Goal: Task Accomplishment & Management: Manage account settings

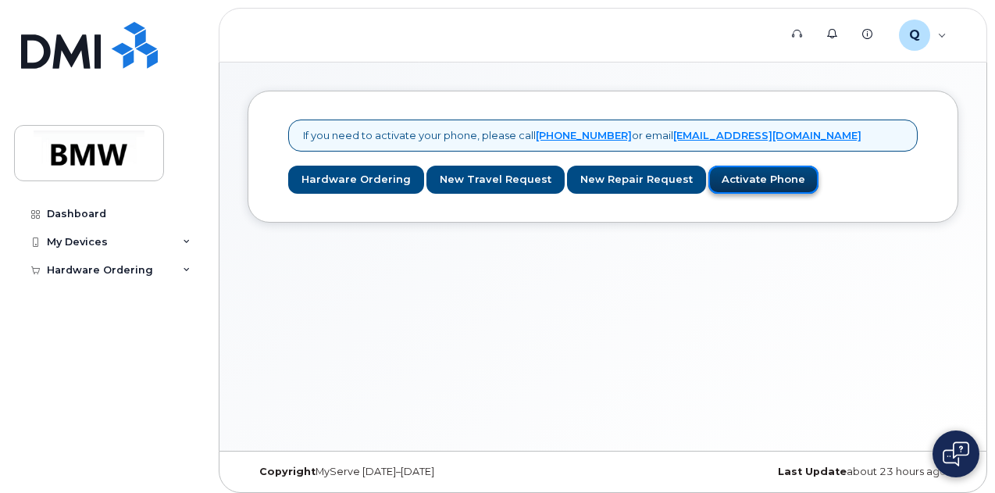
click at [725, 177] on link "Activate Phone" at bounding box center [764, 180] width 110 height 29
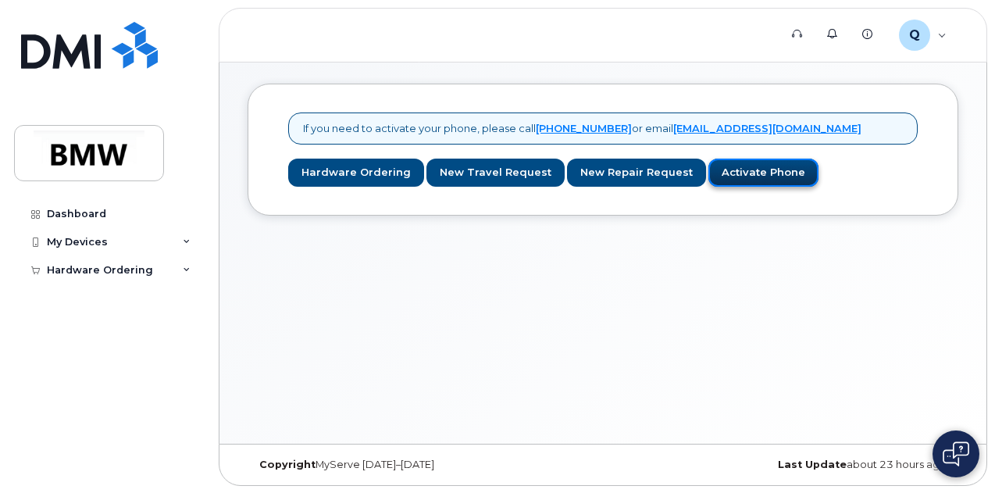
click at [725, 177] on link "Activate Phone" at bounding box center [764, 173] width 110 height 29
click at [737, 174] on link "Activate Phone" at bounding box center [764, 173] width 110 height 29
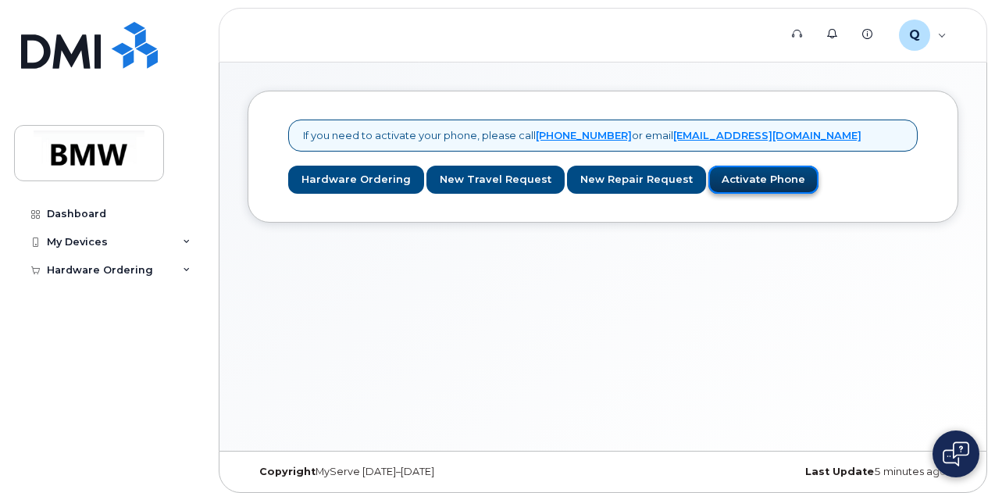
click at [742, 175] on link "Activate Phone" at bounding box center [764, 180] width 110 height 29
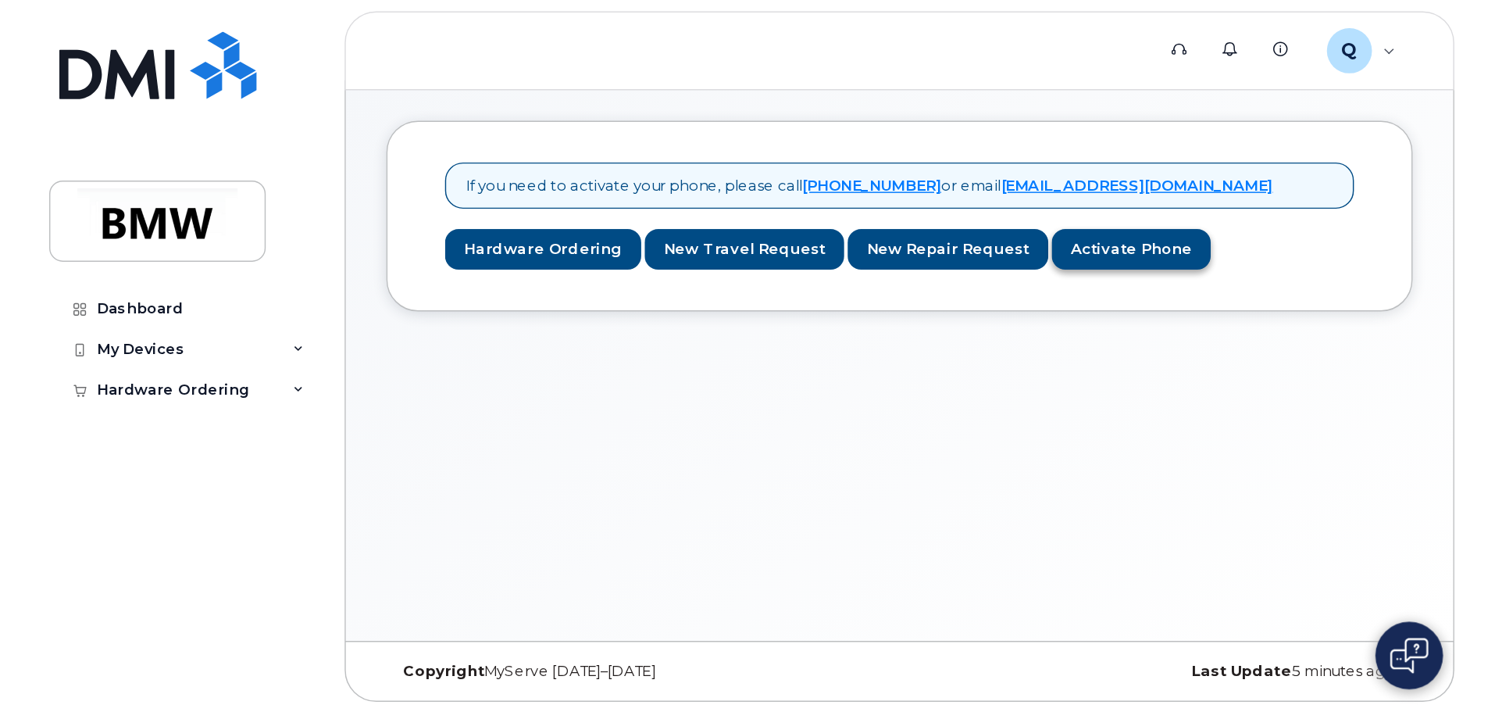
scroll to position [7, 0]
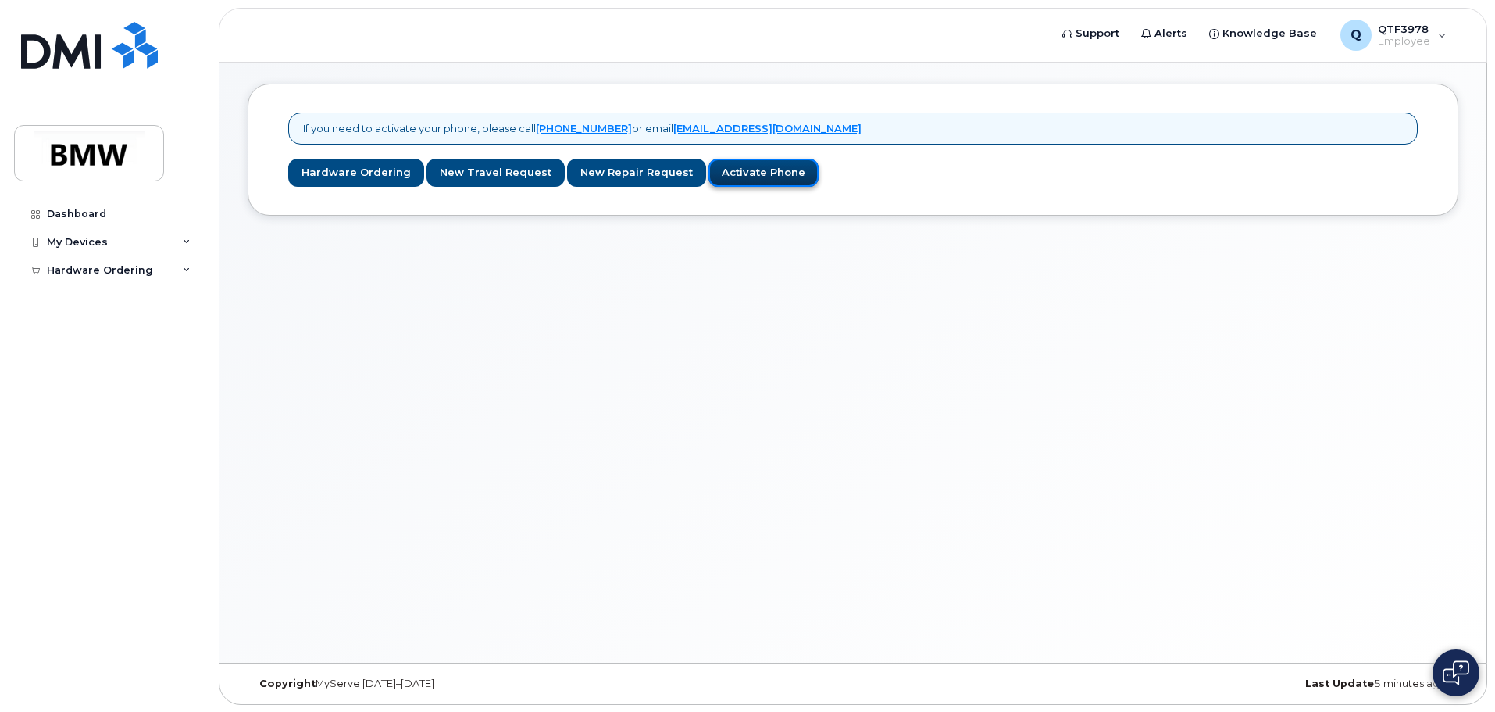
click at [753, 181] on link "Activate Phone" at bounding box center [764, 173] width 110 height 29
click at [744, 177] on link "Activate Phone" at bounding box center [764, 172] width 110 height 29
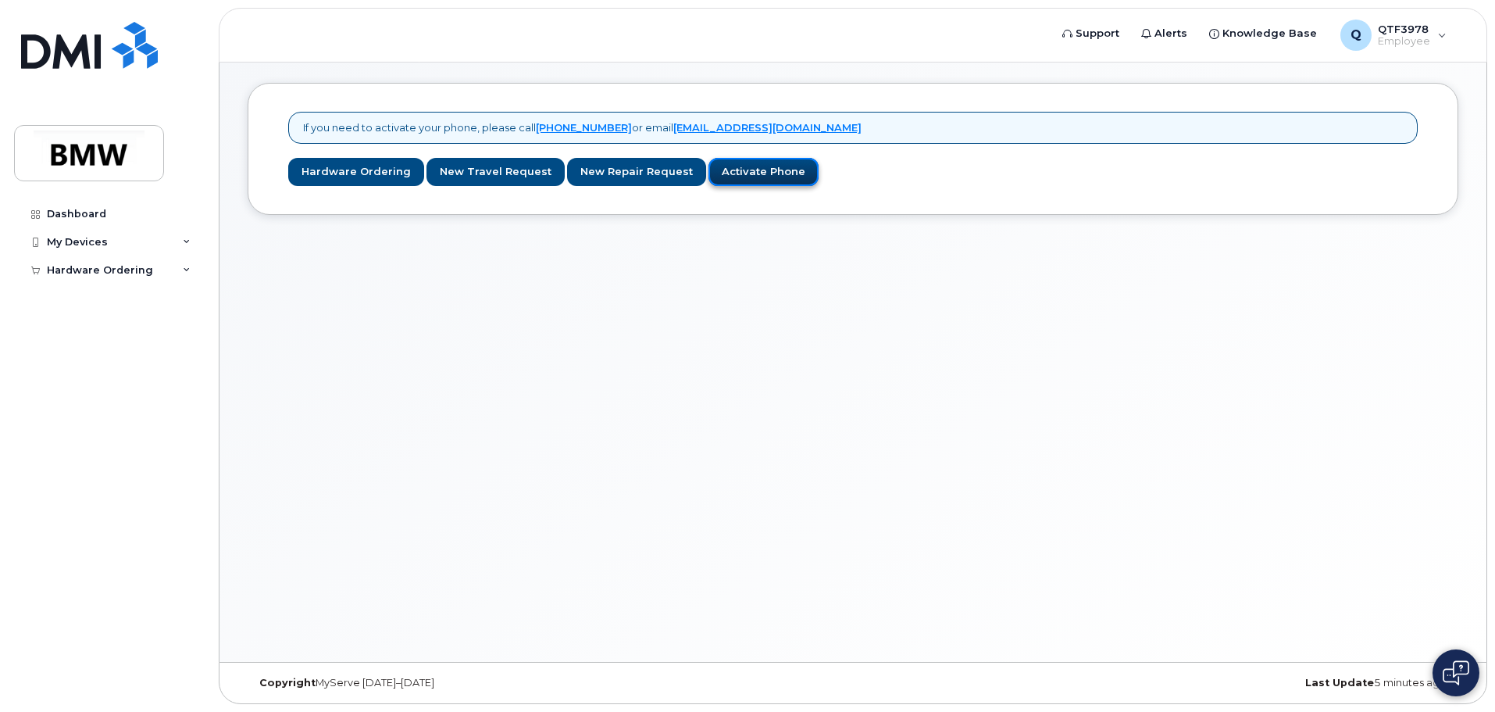
click at [744, 177] on link "Activate Phone" at bounding box center [764, 172] width 110 height 29
click at [190, 239] on icon at bounding box center [187, 242] width 8 height 8
click at [137, 273] on link "Add Device" at bounding box center [122, 271] width 162 height 30
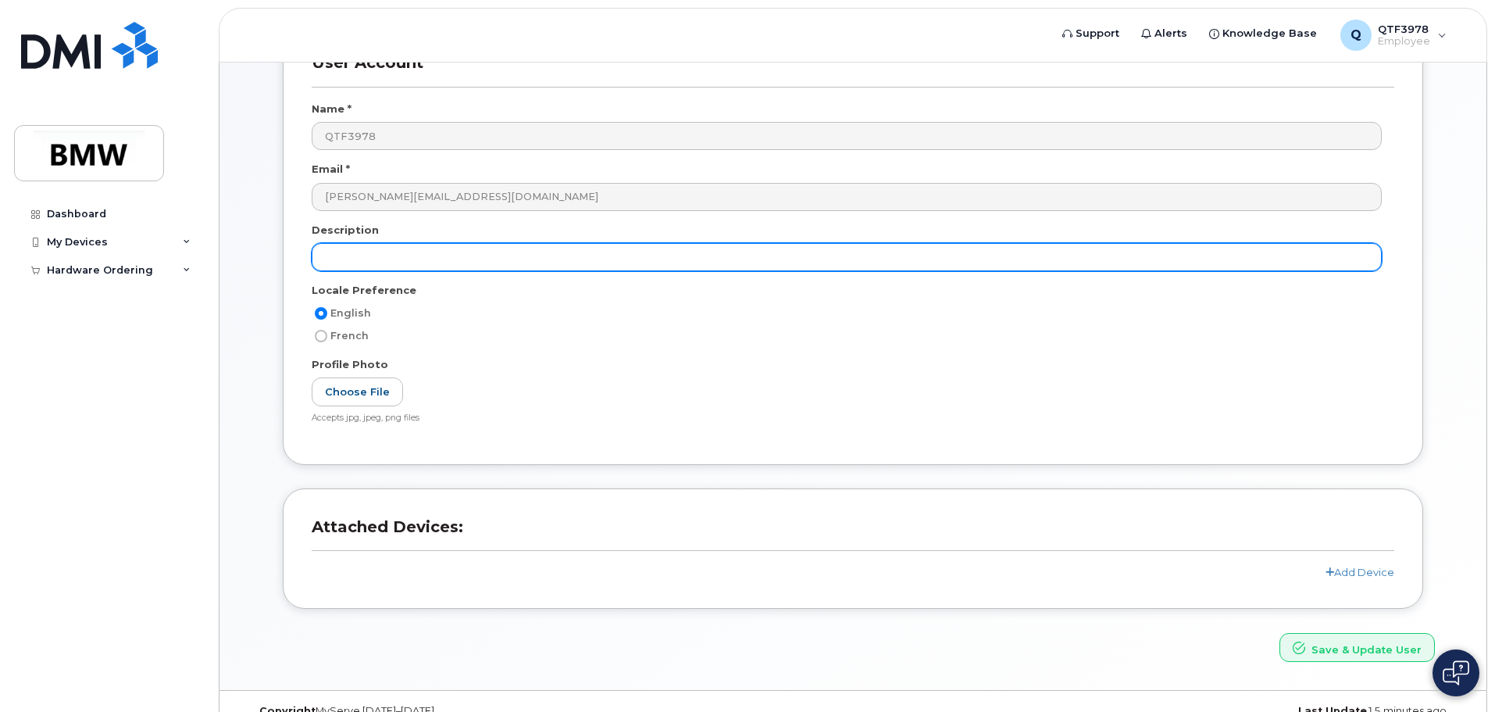
scroll to position [148, 0]
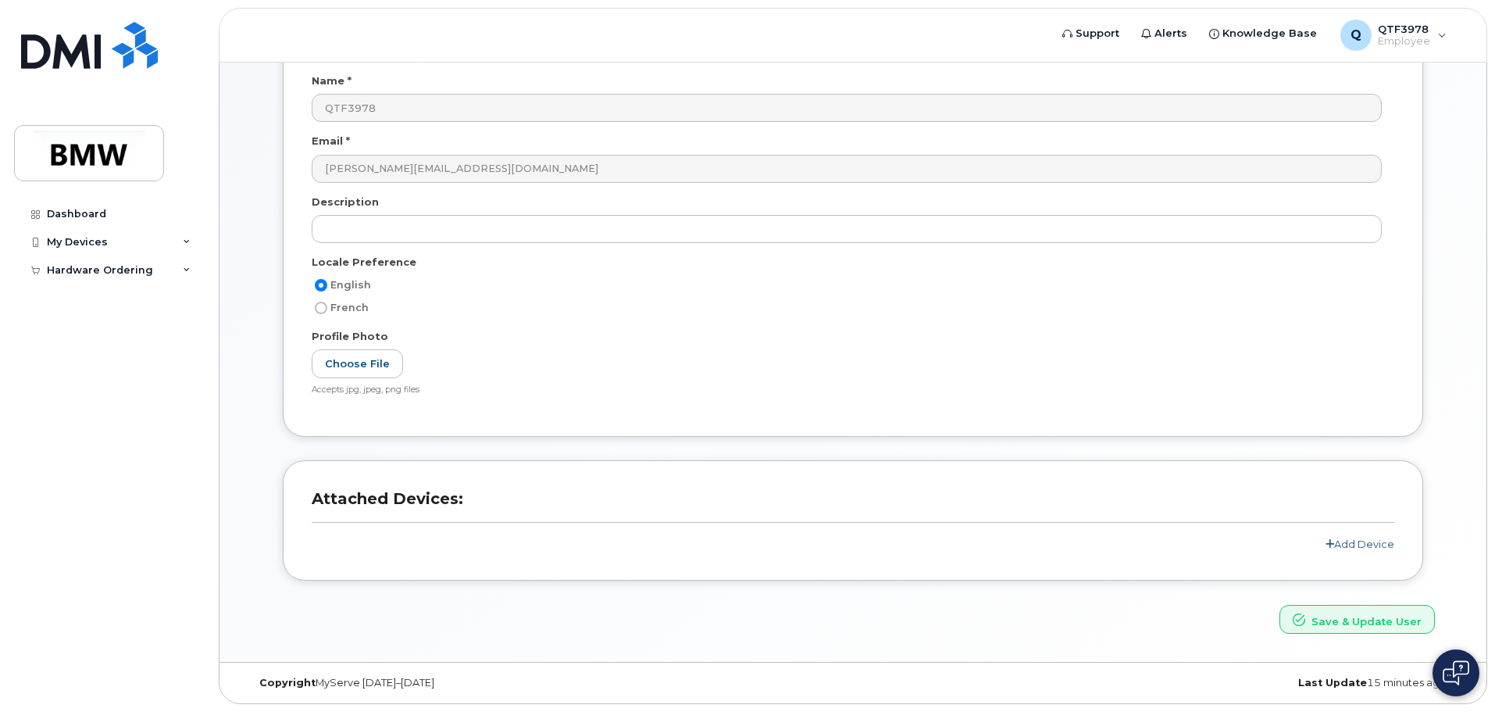
click at [1373, 542] on link "Add Device" at bounding box center [1360, 543] width 69 height 12
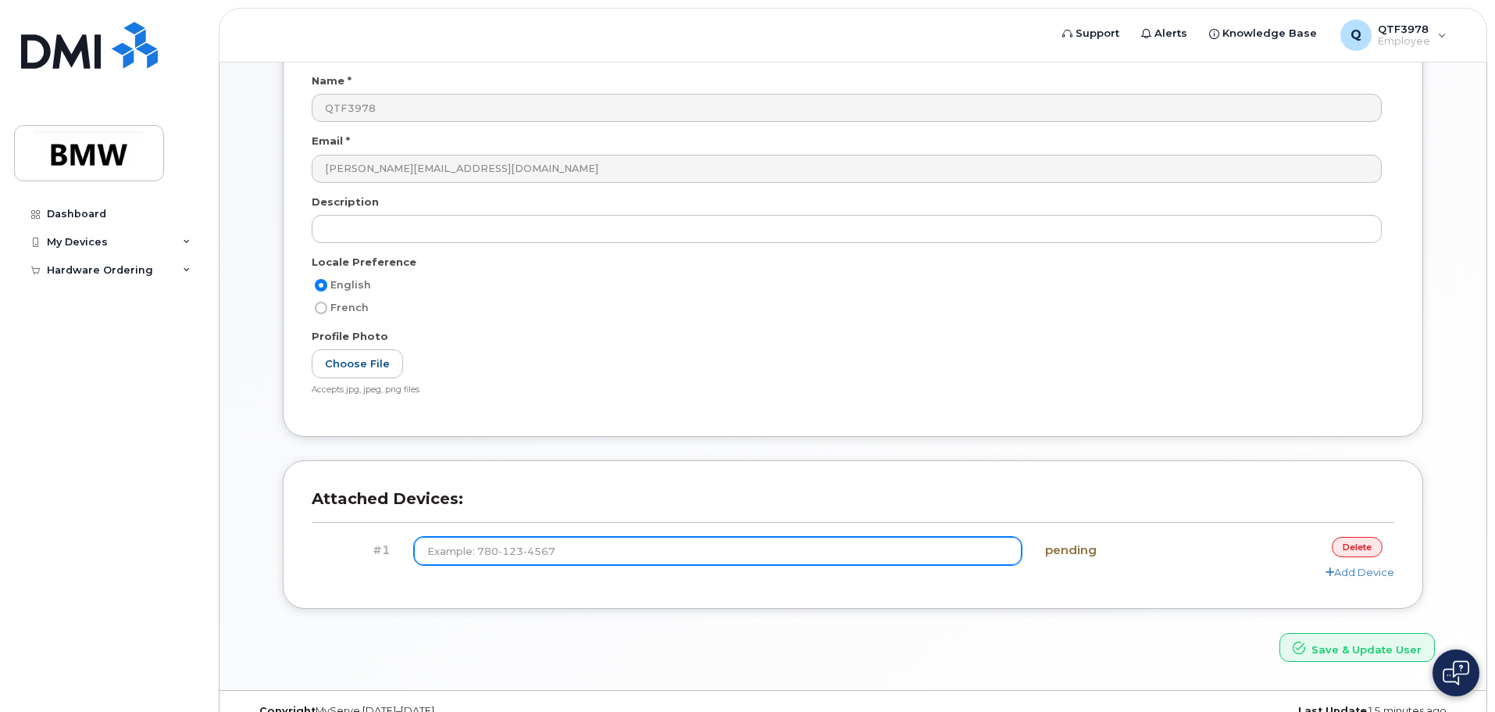
click at [613, 548] on input at bounding box center [718, 551] width 609 height 28
type input "(864) 266-1715"
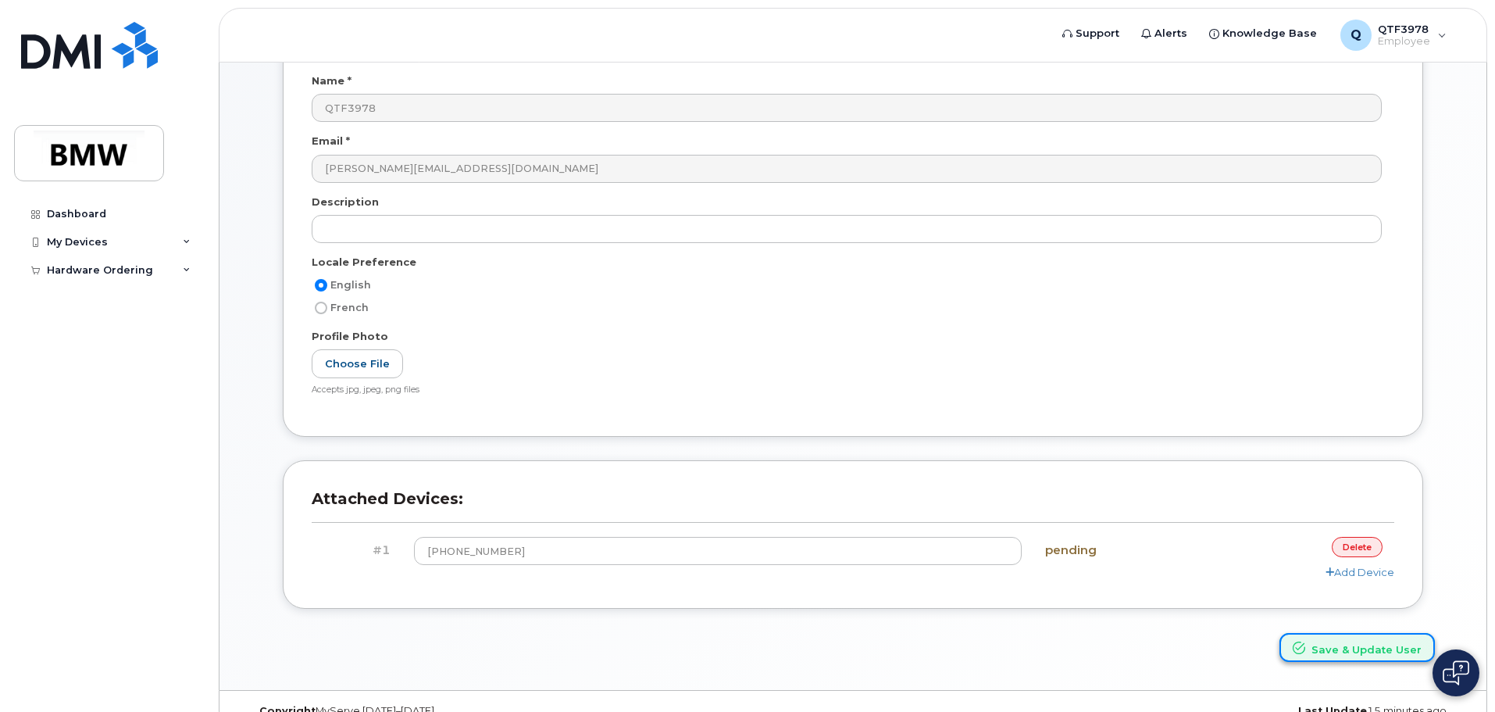
drag, startPoint x: 1345, startPoint y: 638, endPoint x: 1331, endPoint y: 646, distance: 16.1
click at [1343, 641] on button "Save & Update User" at bounding box center [1357, 647] width 155 height 29
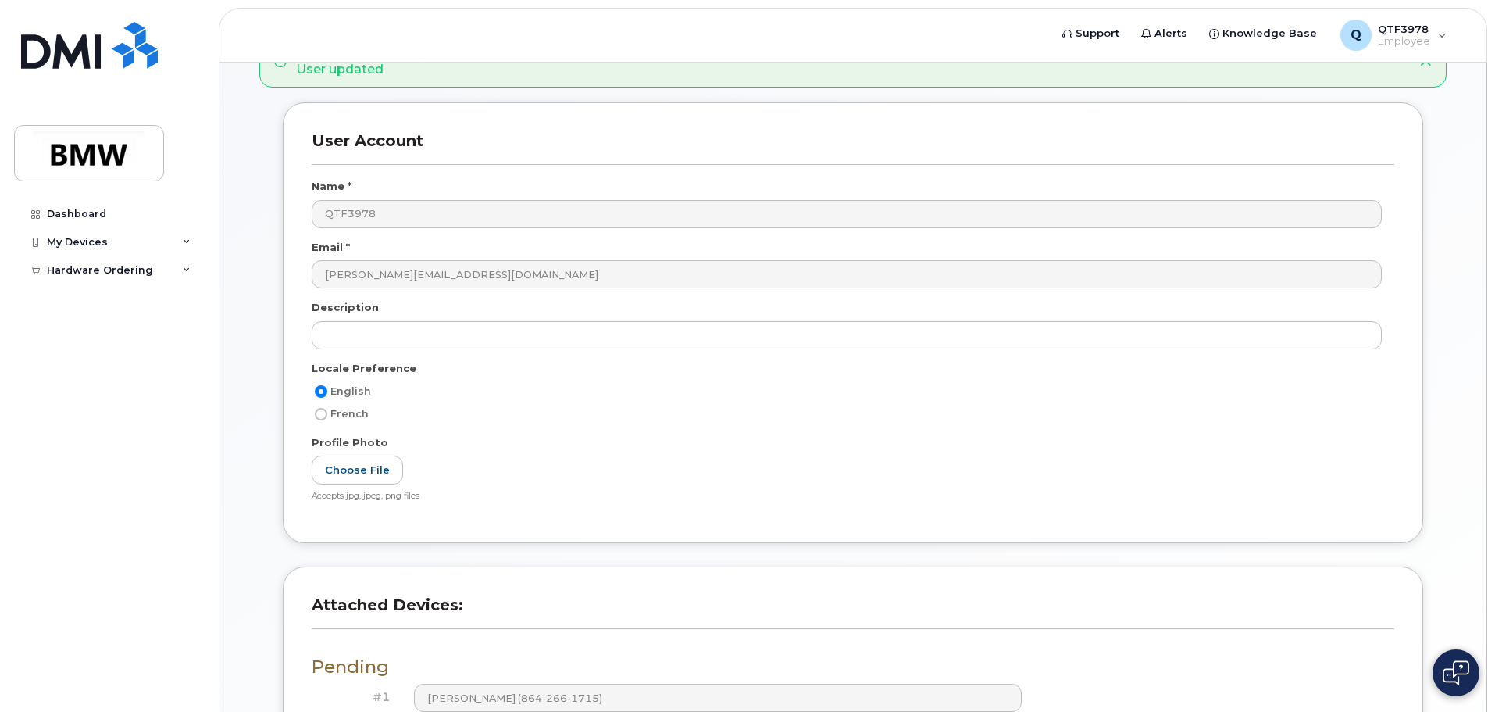
scroll to position [284, 0]
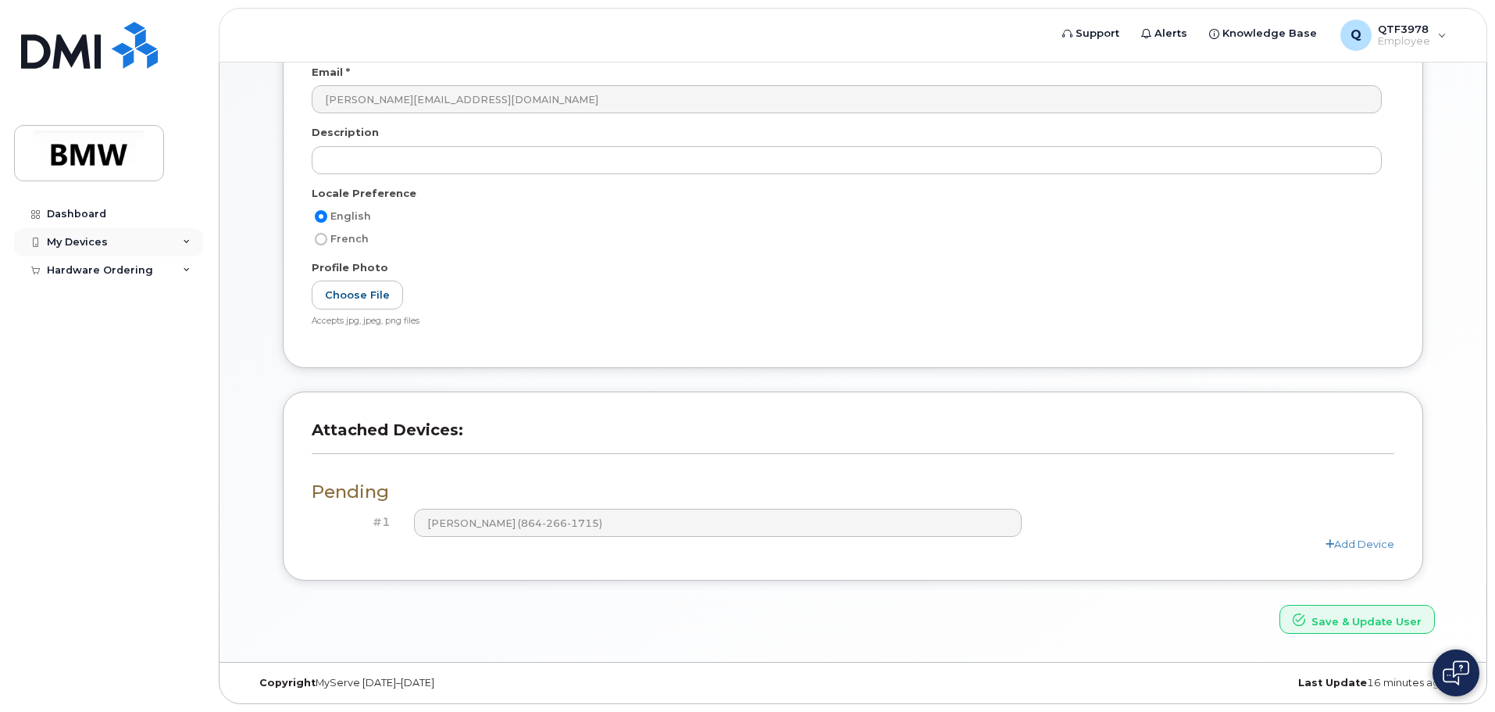
click at [119, 233] on div "My Devices" at bounding box center [108, 242] width 189 height 28
click at [93, 213] on div "Dashboard" at bounding box center [76, 214] width 59 height 12
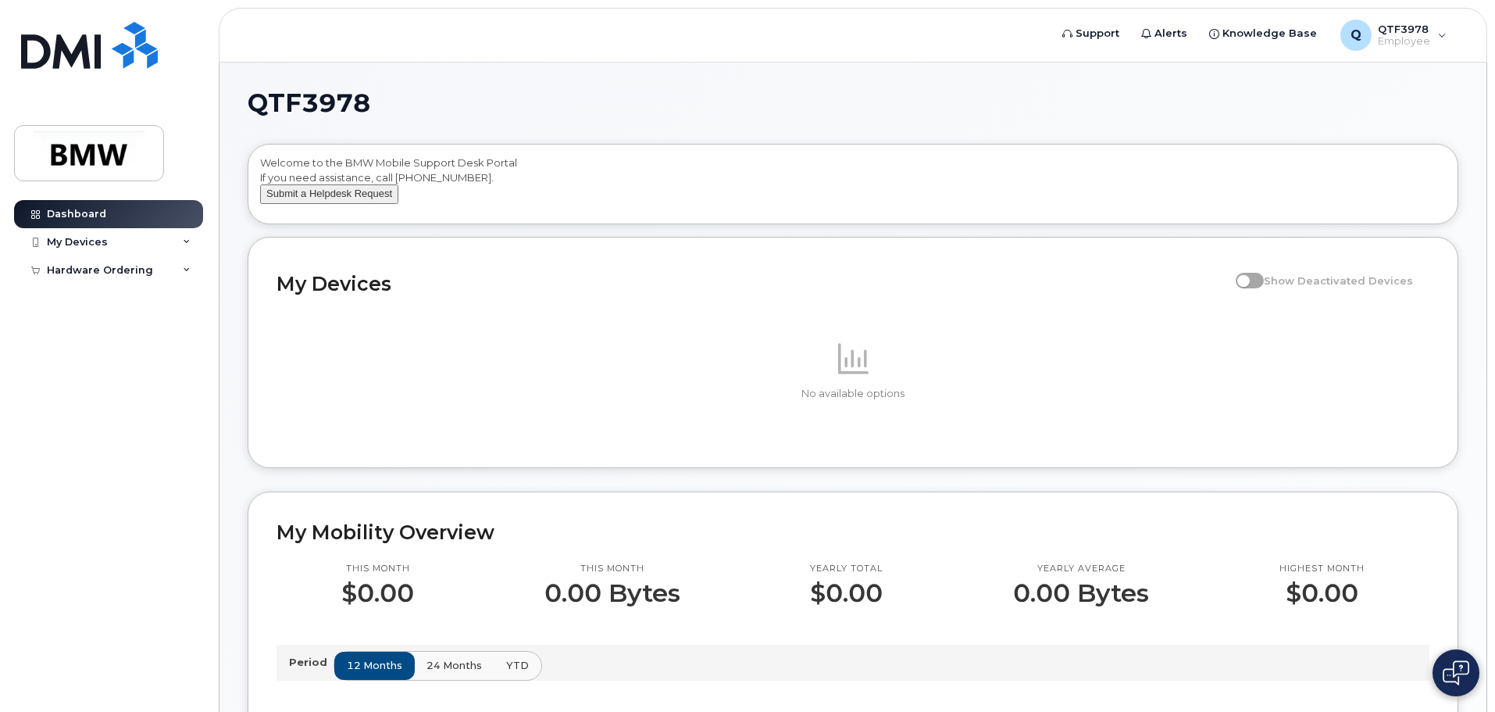
click at [348, 204] on button "Submit a Helpdesk Request" at bounding box center [329, 194] width 138 height 20
